Goal: Transaction & Acquisition: Purchase product/service

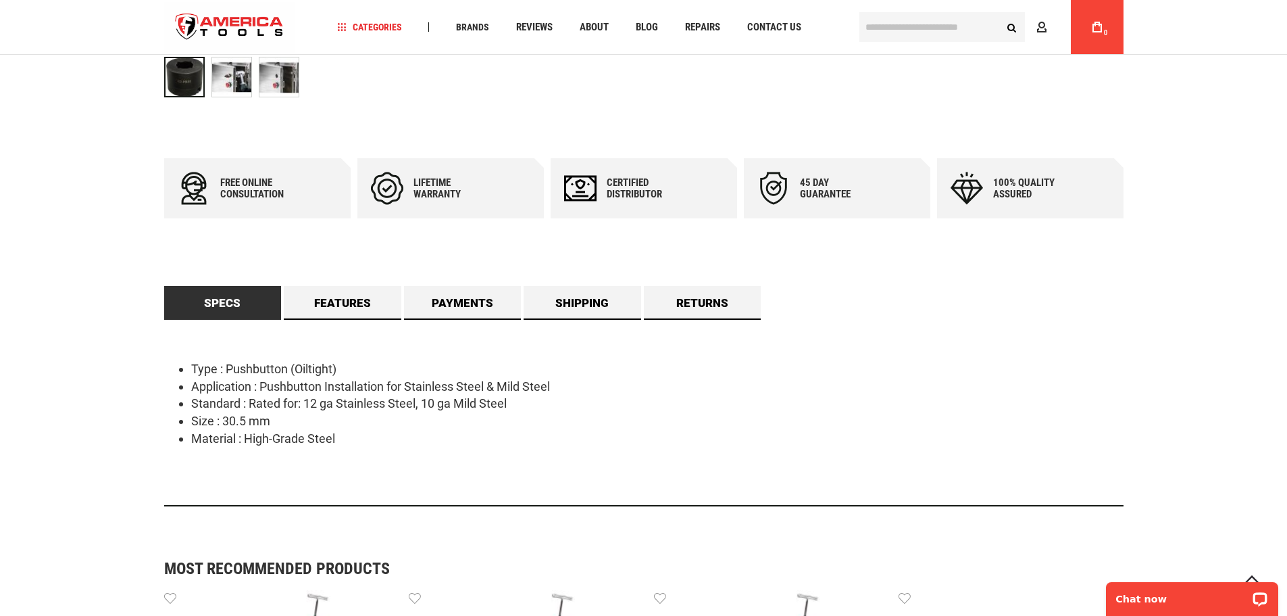
scroll to position [608, 0]
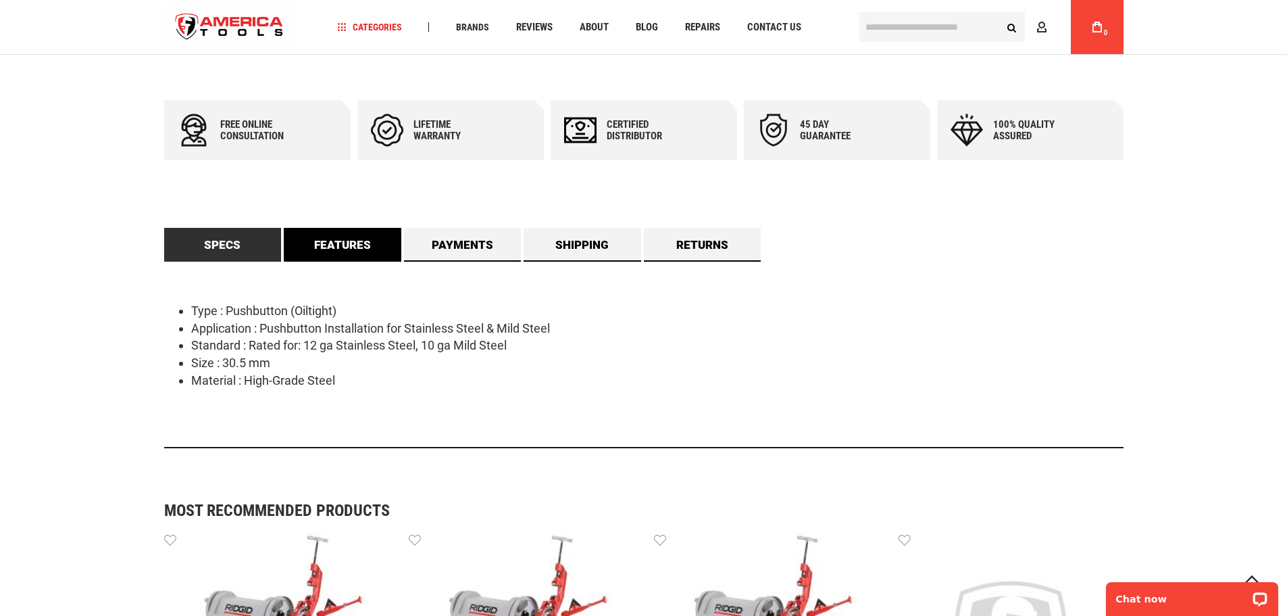
click at [347, 257] on link "Features" at bounding box center [343, 245] width 118 height 34
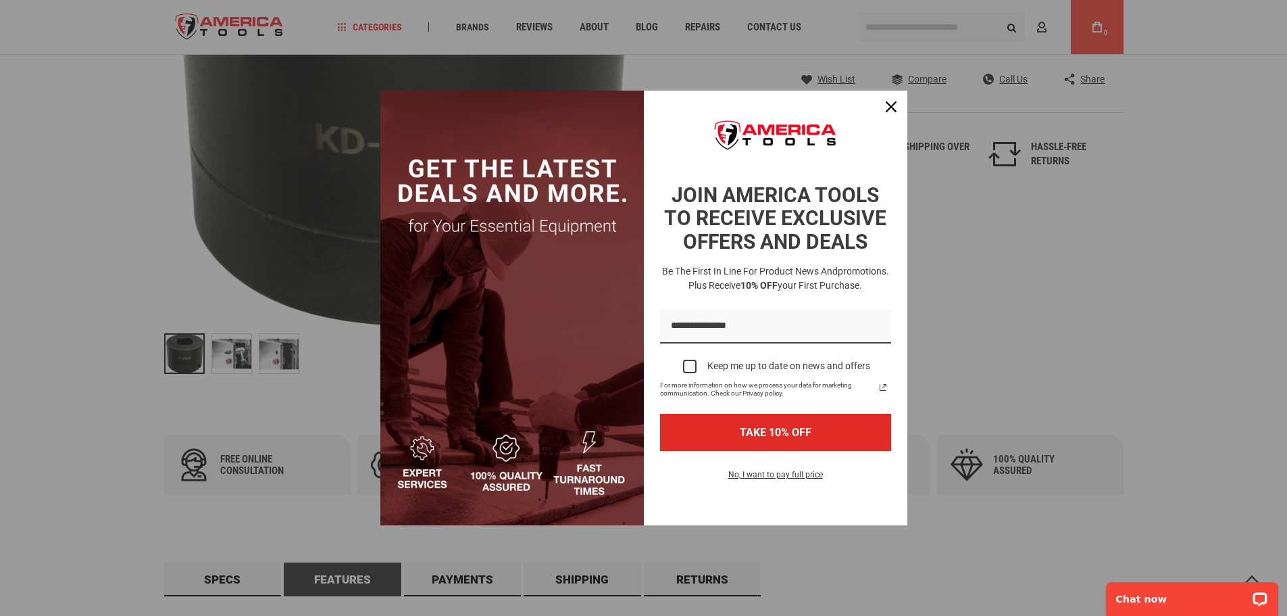
scroll to position [270, 0]
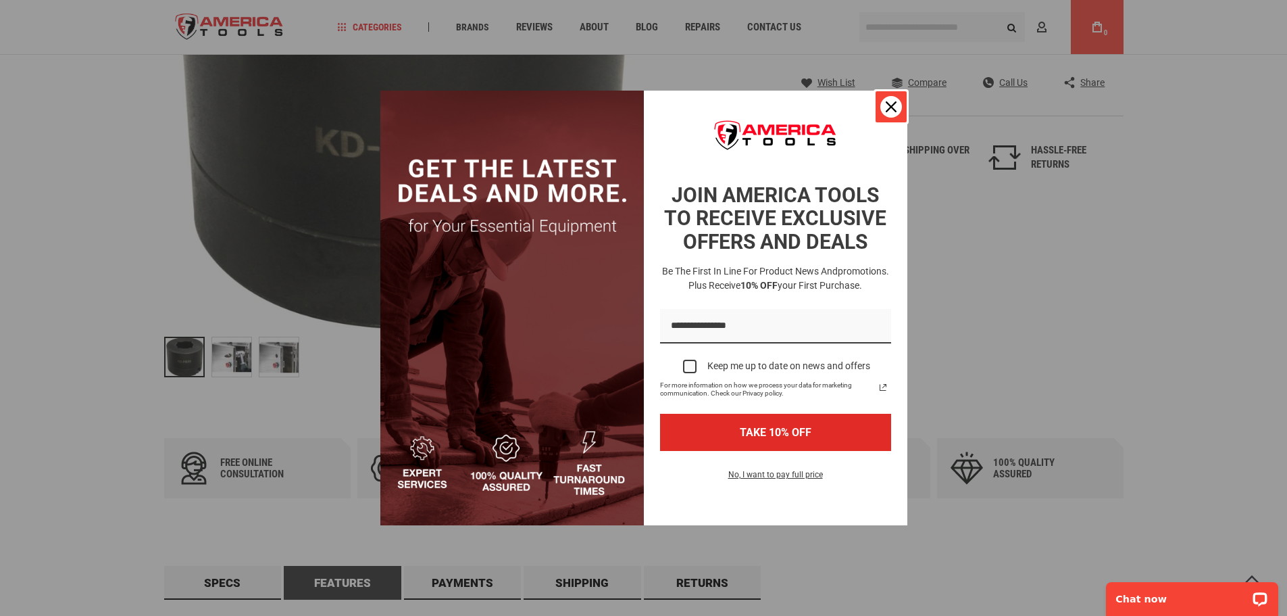
click at [891, 117] on div "Close" at bounding box center [891, 107] width 22 height 22
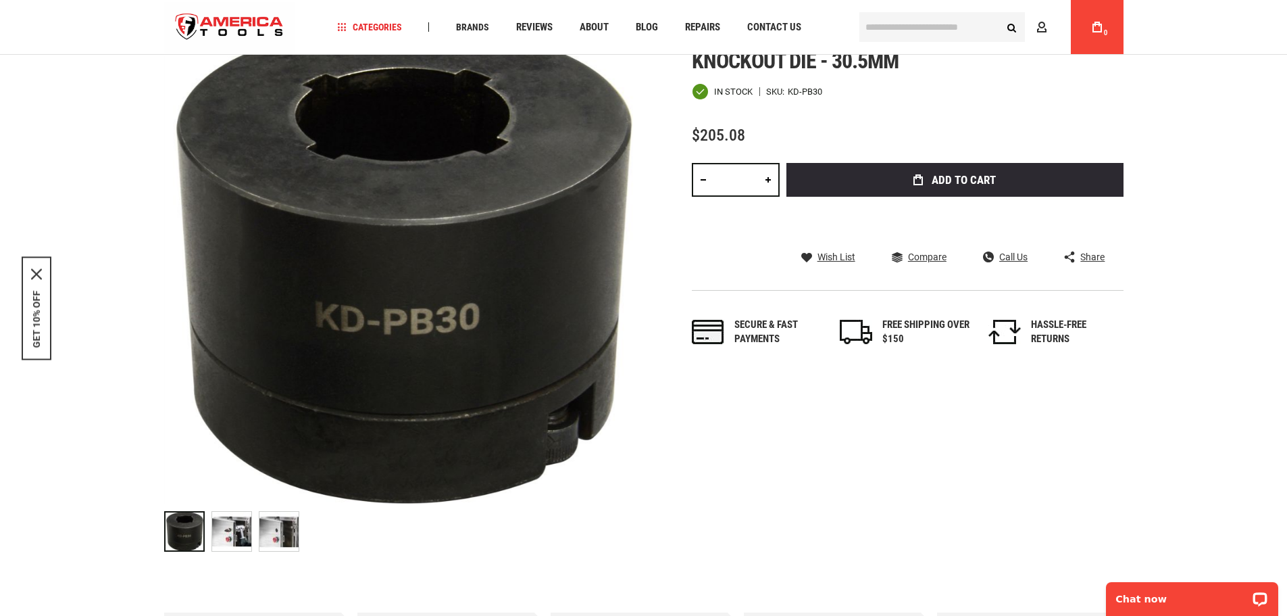
scroll to position [68, 0]
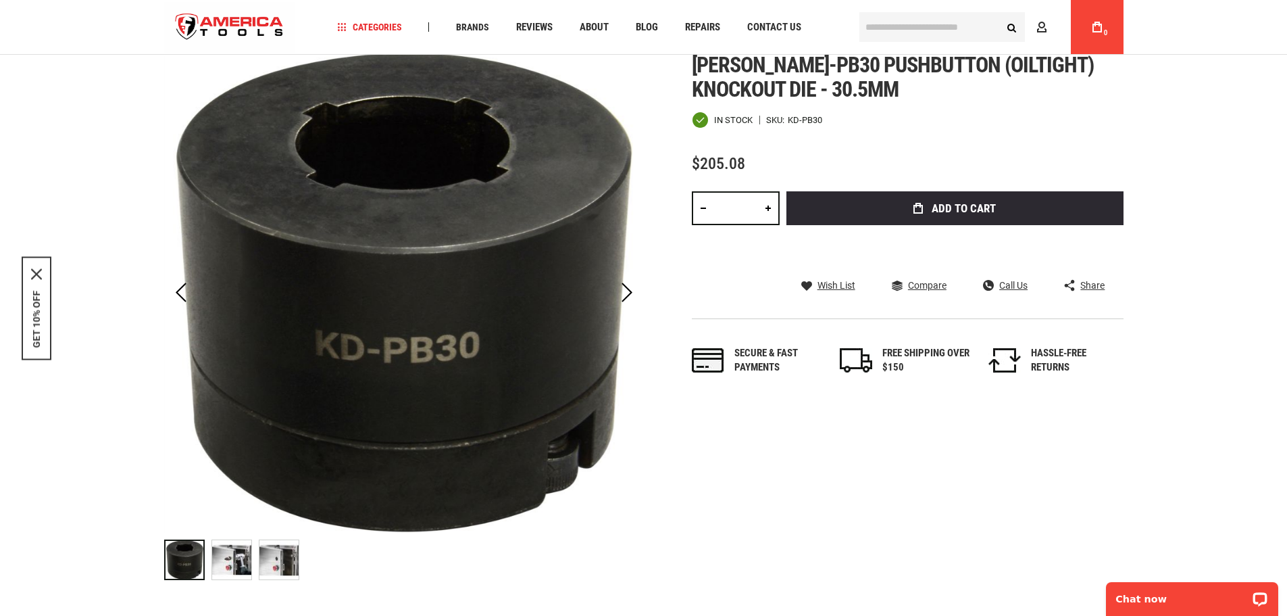
click at [236, 564] on img "GREENLEE KD-PB30 PUSHBUTTON (OILTIGHT) KNOCKOUT DIE - 30.5MM" at bounding box center [231, 559] width 39 height 39
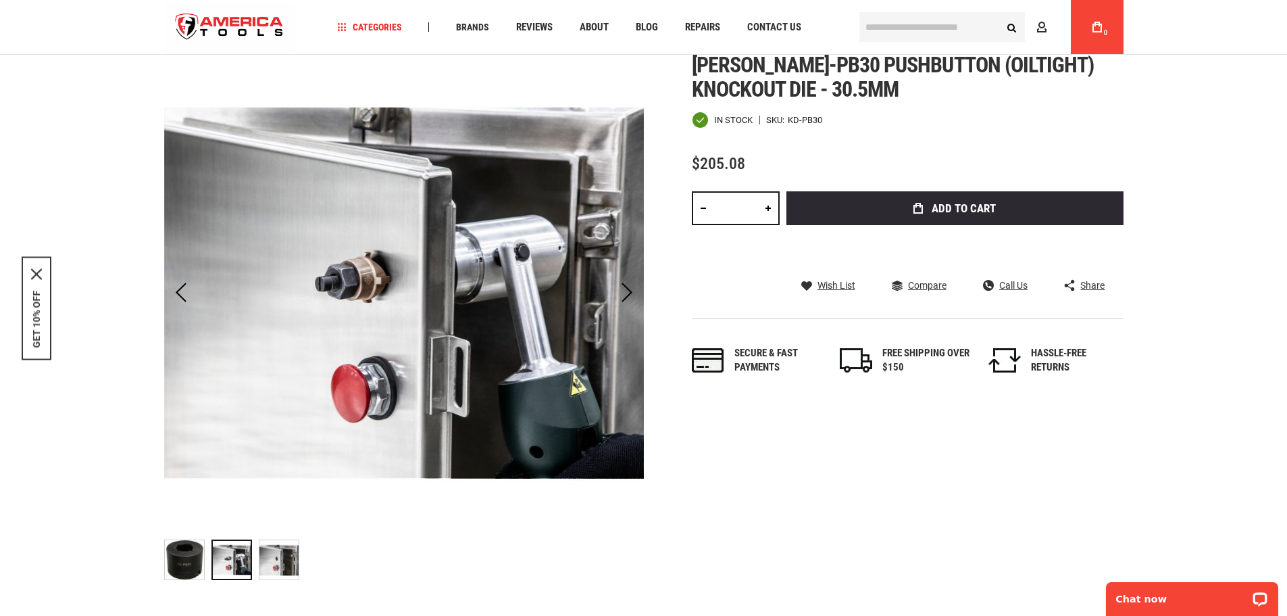
click at [283, 559] on img "GREENLEE KD-PB30 PUSHBUTTON (OILTIGHT) KNOCKOUT DIE - 30.5MM" at bounding box center [278, 559] width 39 height 39
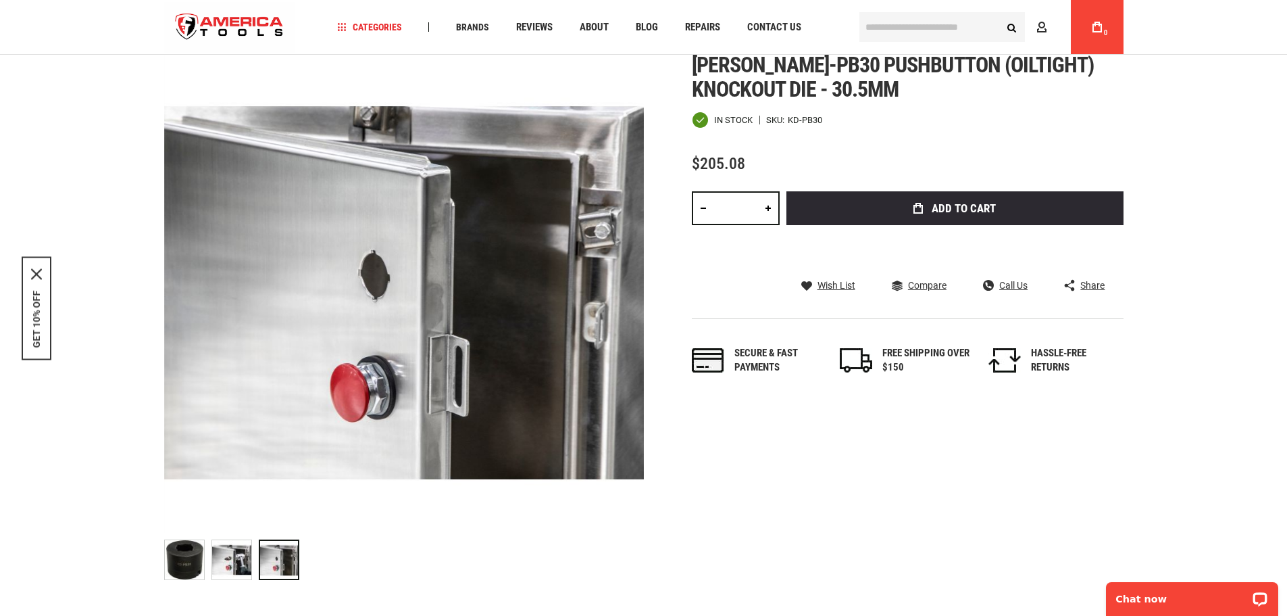
scroll to position [0, 0]
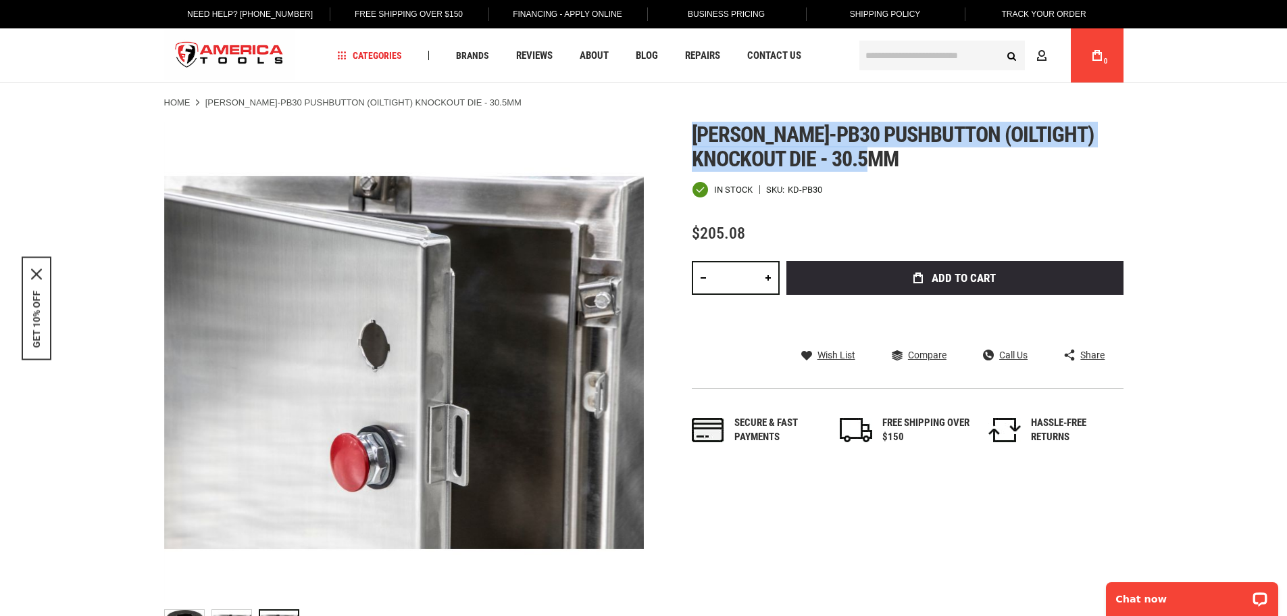
drag, startPoint x: 693, startPoint y: 133, endPoint x: 981, endPoint y: 164, distance: 290.1
click at [981, 164] on h1 "[PERSON_NAME]-pb30 pushbutton (oiltight) knockout die - 30.5mm" at bounding box center [908, 146] width 432 height 49
copy span "[PERSON_NAME]-pb30 pushbutton (oiltight) knockout die - 30.5mm"
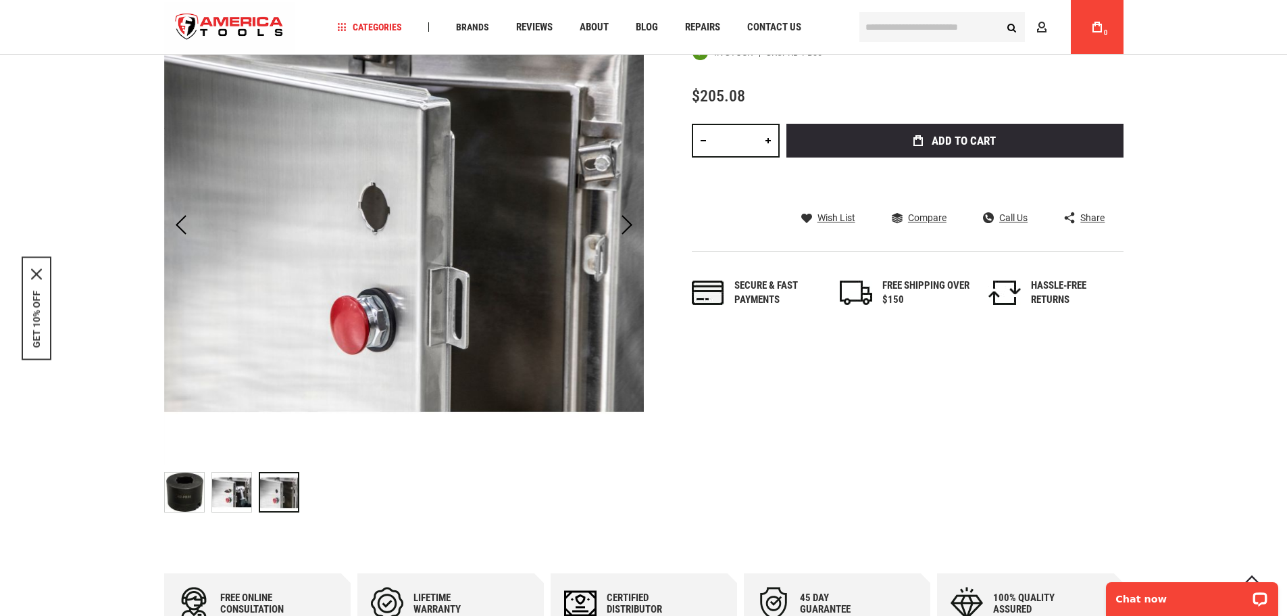
scroll to position [203, 0]
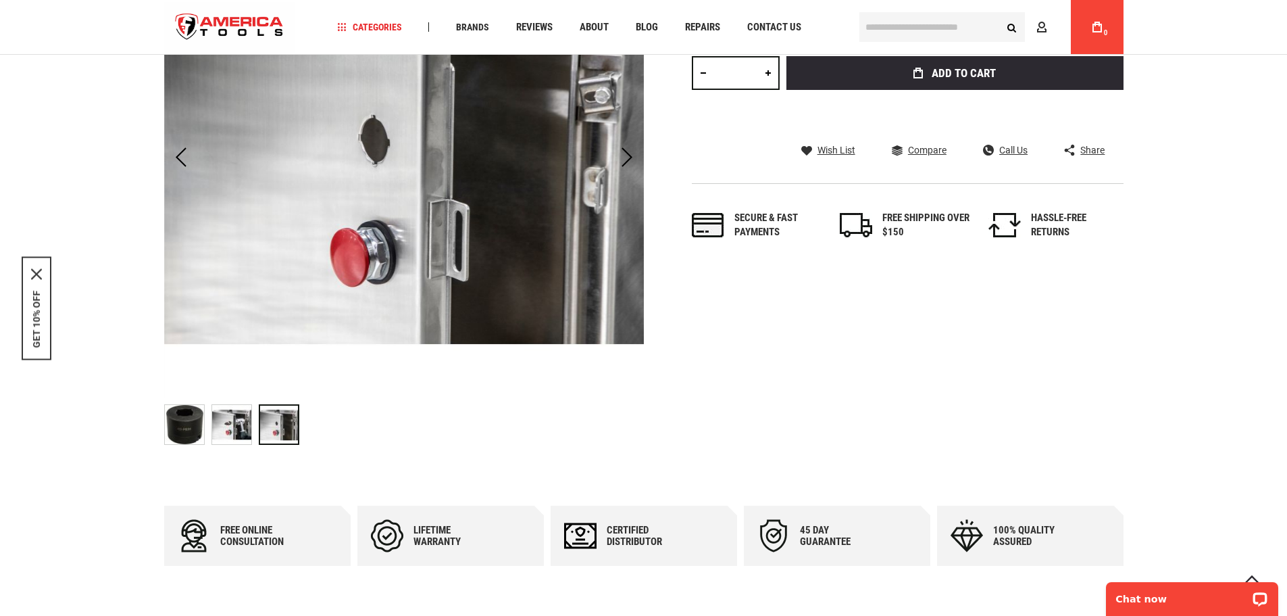
click at [228, 429] on img "GREENLEE KD-PB30 PUSHBUTTON (OILTIGHT) KNOCKOUT DIE - 30.5MM" at bounding box center [231, 424] width 39 height 39
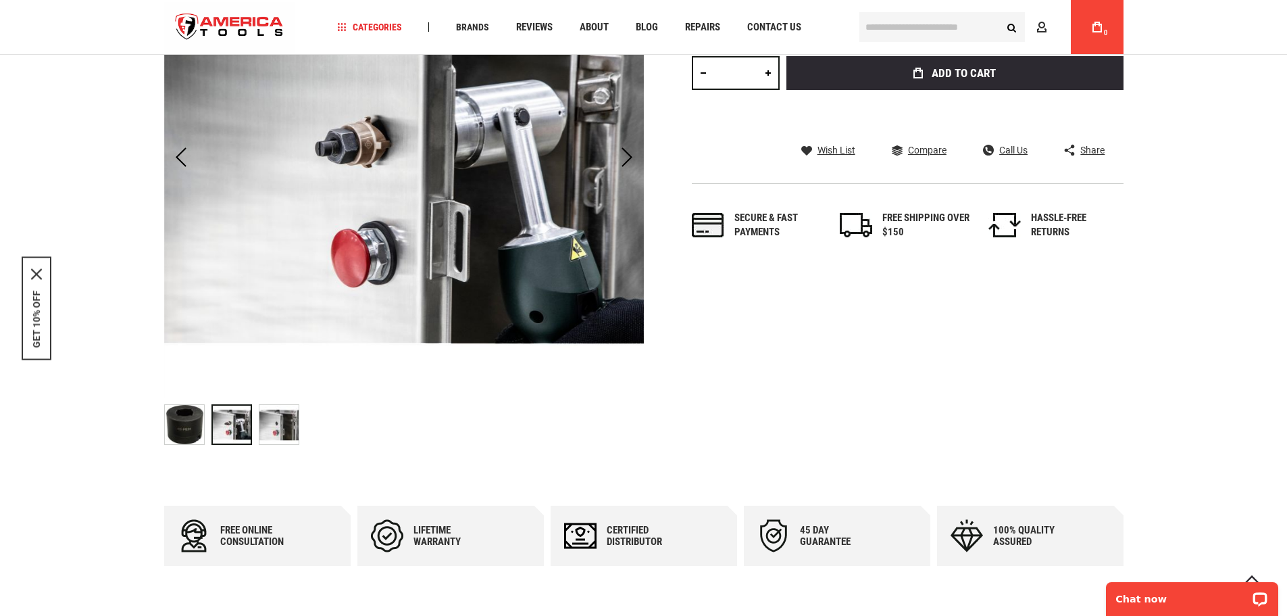
click at [282, 429] on img "GREENLEE KD-PB30 PUSHBUTTON (OILTIGHT) KNOCKOUT DIE - 30.5MM" at bounding box center [278, 424] width 39 height 39
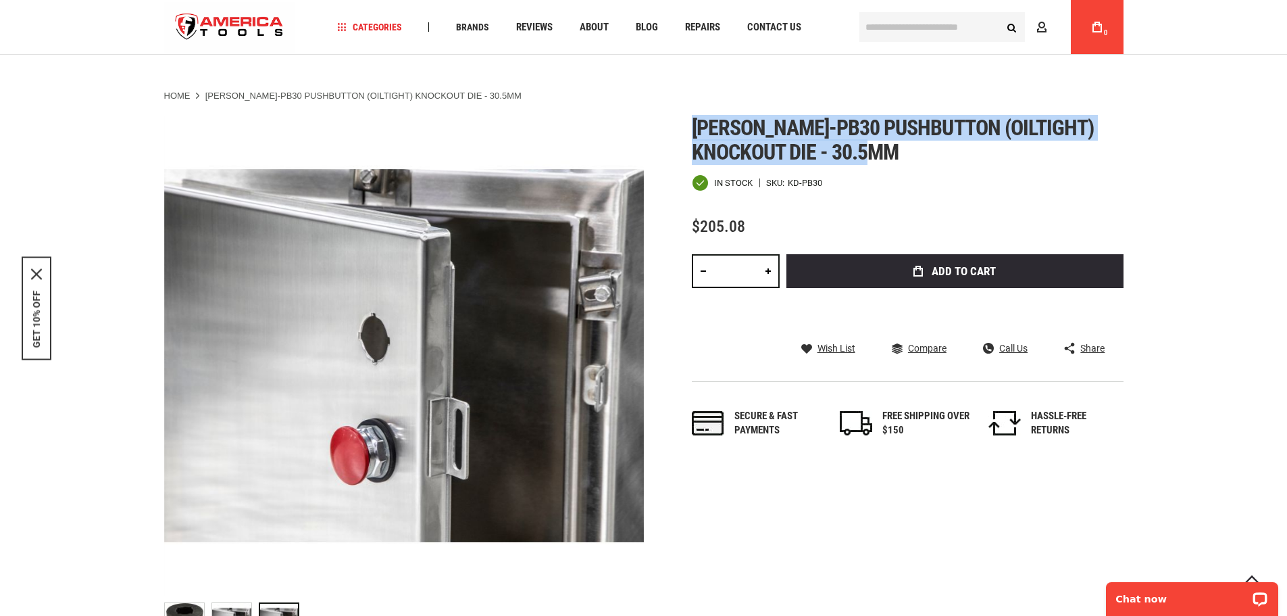
scroll to position [0, 0]
